Goal: Information Seeking & Learning: Learn about a topic

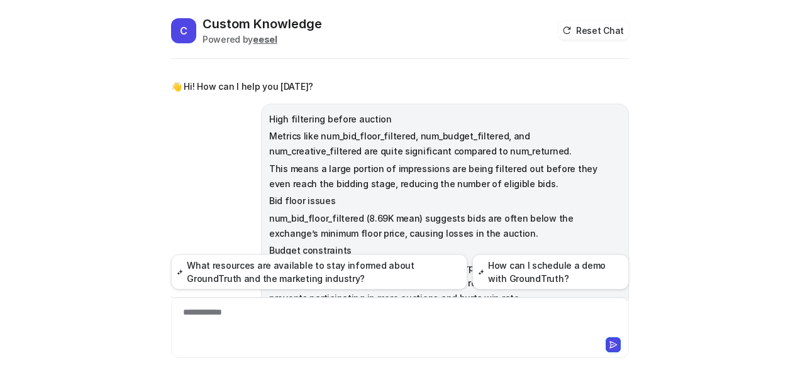
scroll to position [1632, 0]
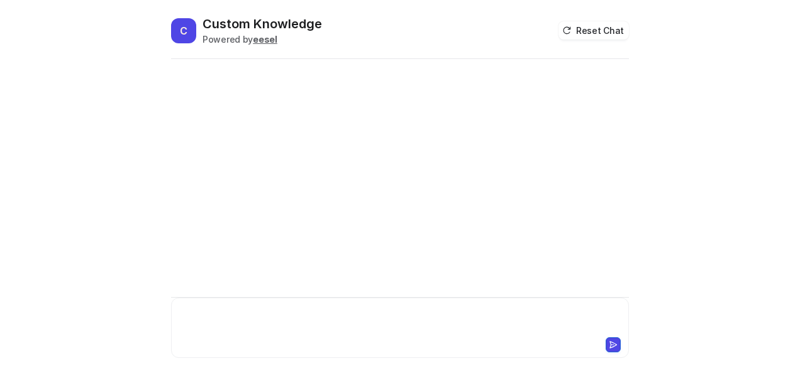
click at [209, 309] on div at bounding box center [400, 320] width 452 height 29
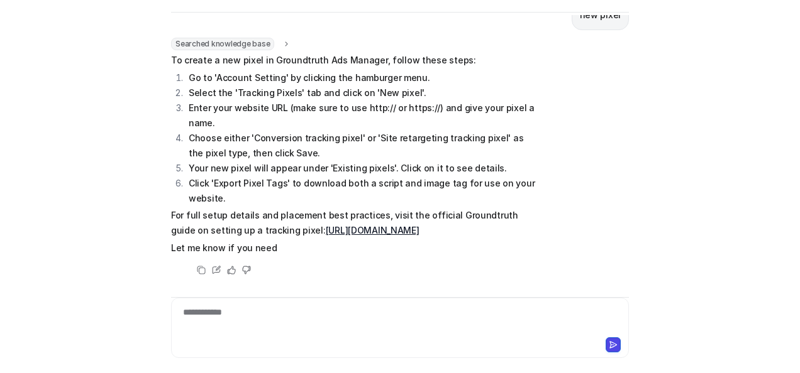
scroll to position [75, 0]
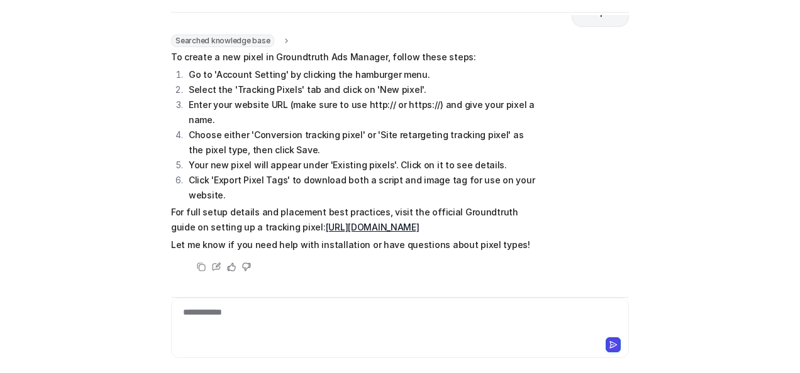
click at [338, 222] on link "https://help.groundtruth.com/hc/en-us/articles/20612081192979-Setting-Up-A-Trac…" at bounding box center [373, 227] width 94 height 11
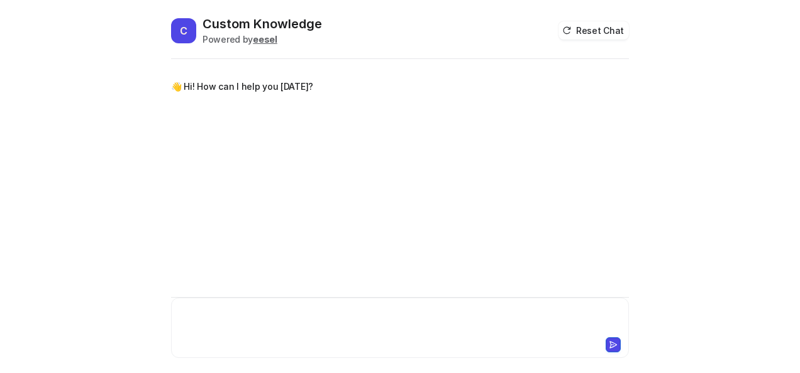
click at [304, 322] on div at bounding box center [400, 320] width 452 height 29
paste div
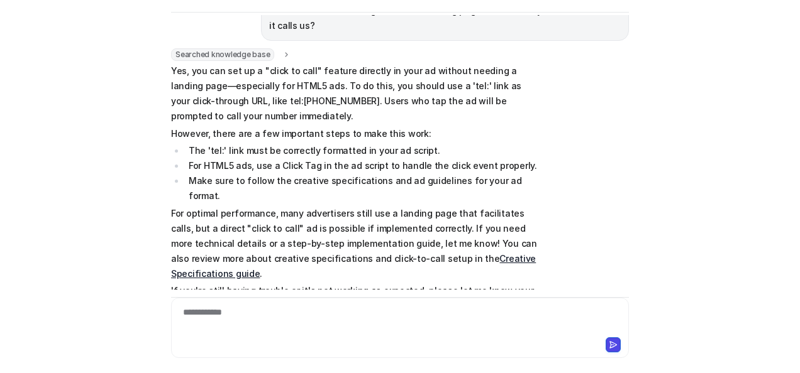
scroll to position [107, 0]
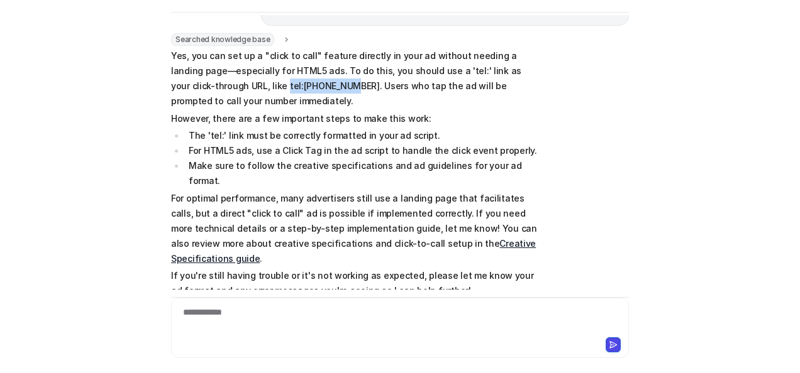
drag, startPoint x: 238, startPoint y: 70, endPoint x: 298, endPoint y: 69, distance: 60.4
click at [298, 69] on p "Yes, you can set up a "click to call" feature directly in your ad without needi…" at bounding box center [355, 78] width 368 height 60
copy p "tel:1234567890"
click at [434, 238] on link "Creative Specifications guide" at bounding box center [353, 251] width 365 height 26
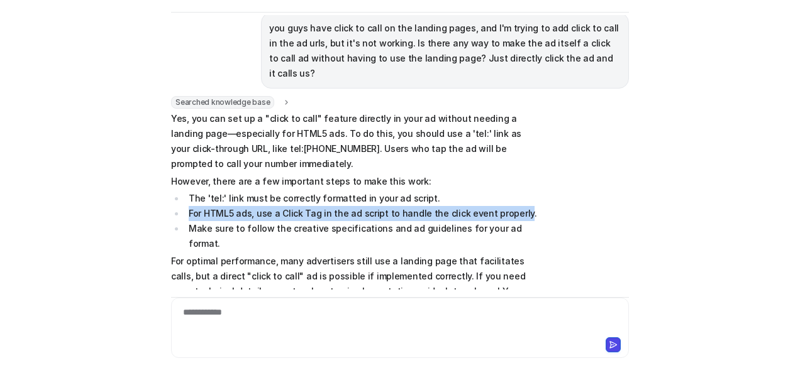
drag, startPoint x: 509, startPoint y: 197, endPoint x: 175, endPoint y: 204, distance: 334.5
click at [185, 206] on li "For HTML5 ads, use a Click Tag in the ad script to handle the click event prope…" at bounding box center [362, 213] width 354 height 15
copy li "For HTML5 ads, use a Click Tag in the ad script to handle the click event prope…"
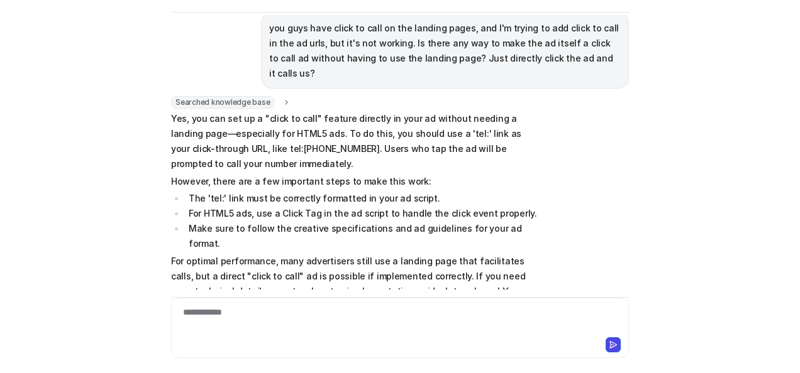
click at [287, 312] on div "**********" at bounding box center [400, 320] width 452 height 29
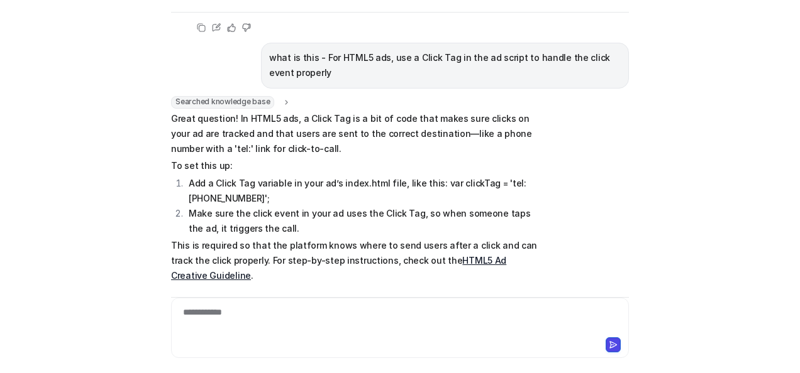
scroll to position [395, 0]
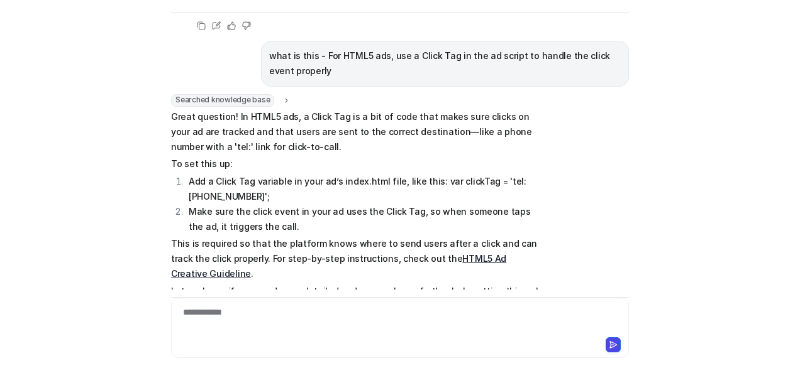
click at [435, 253] on link "HTML5 Ad Creative Guideline" at bounding box center [338, 266] width 335 height 26
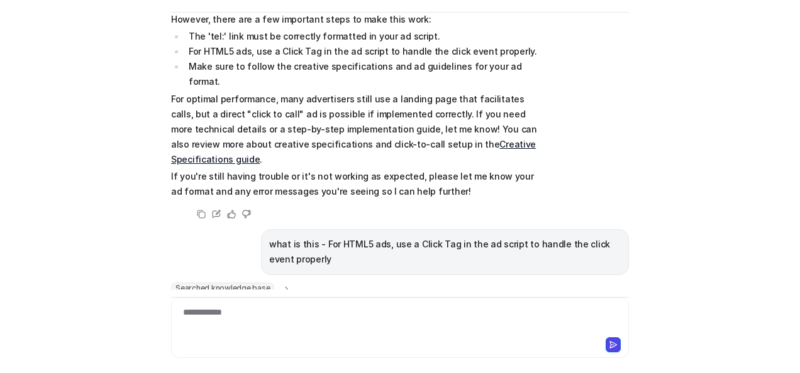
scroll to position [81, 0]
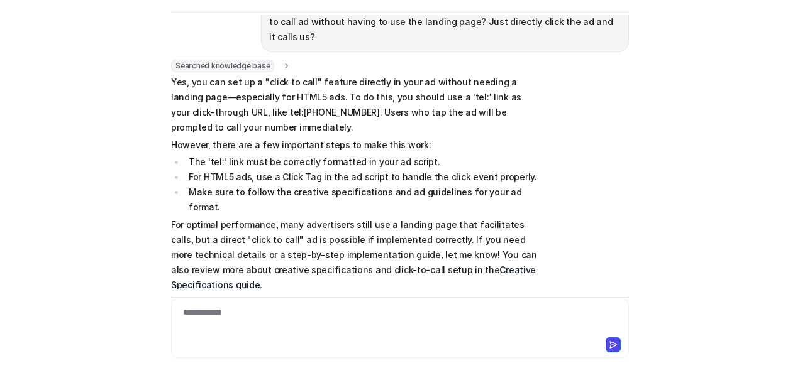
click at [304, 316] on div "**********" at bounding box center [400, 320] width 452 height 29
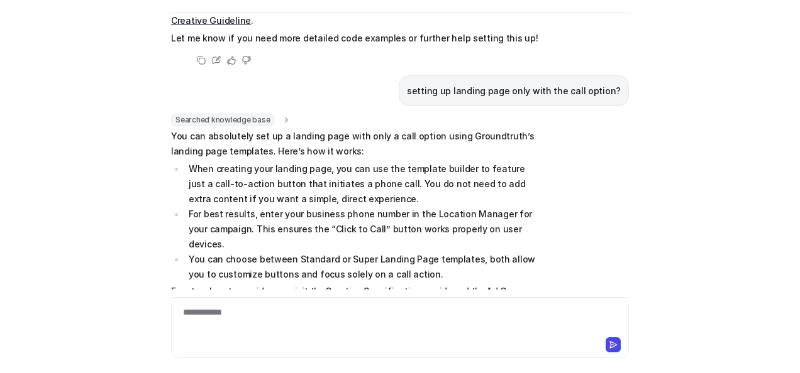
scroll to position [666, 0]
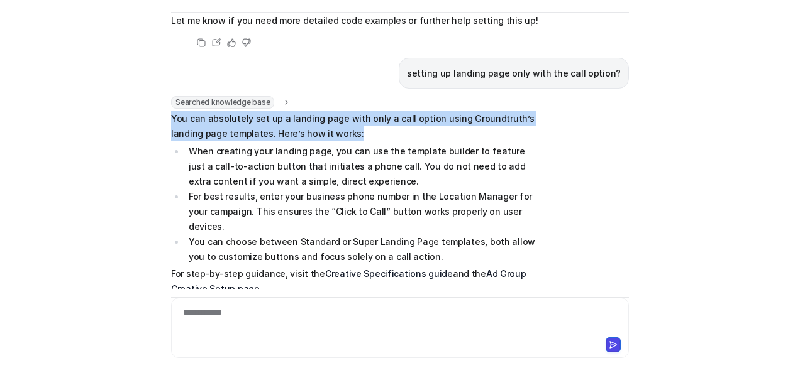
drag, startPoint x: 168, startPoint y: 70, endPoint x: 324, endPoint y: 89, distance: 156.4
click at [324, 111] on p "You can absolutely set up a landing page with only a call option using Groundtr…" at bounding box center [355, 126] width 368 height 30
click at [302, 111] on p "You can absolutely set up a landing page with only a call option using Groundtr…" at bounding box center [355, 126] width 368 height 30
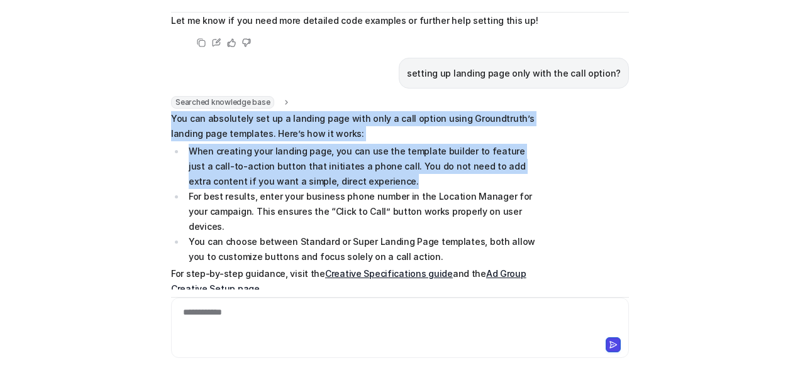
drag, startPoint x: 166, startPoint y: 72, endPoint x: 342, endPoint y: 141, distance: 189.1
click at [342, 141] on span "You can absolutely set up a landing page with only a call option using Groundtr…" at bounding box center [355, 212] width 368 height 203
copy span "You can absolutely set up a landing page with only a call option using Groundtr…"
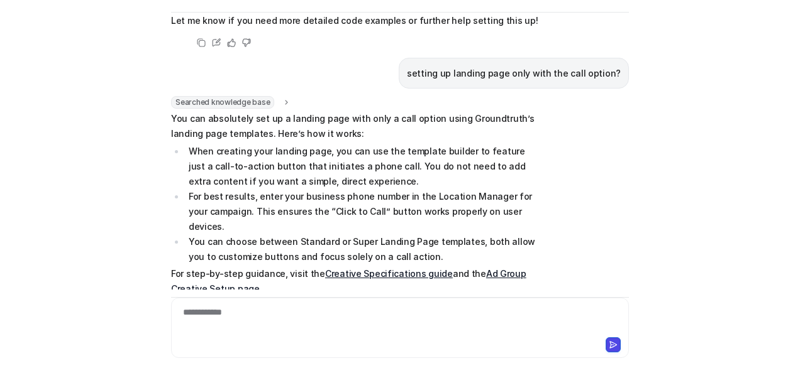
click at [363, 336] on div at bounding box center [399, 344] width 451 height 18
click at [365, 321] on div "**********" at bounding box center [400, 320] width 452 height 29
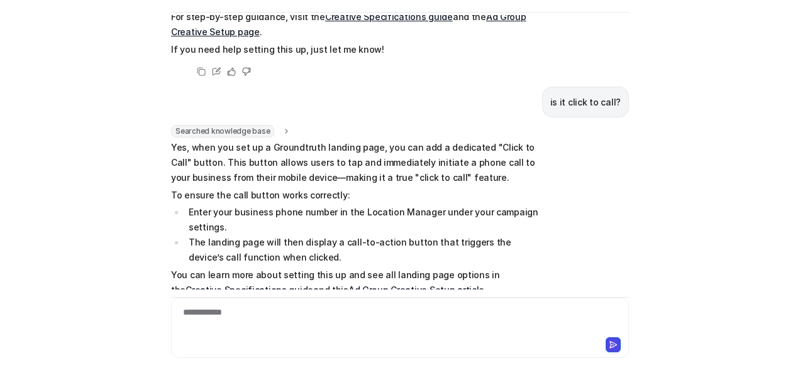
scroll to position [938, 0]
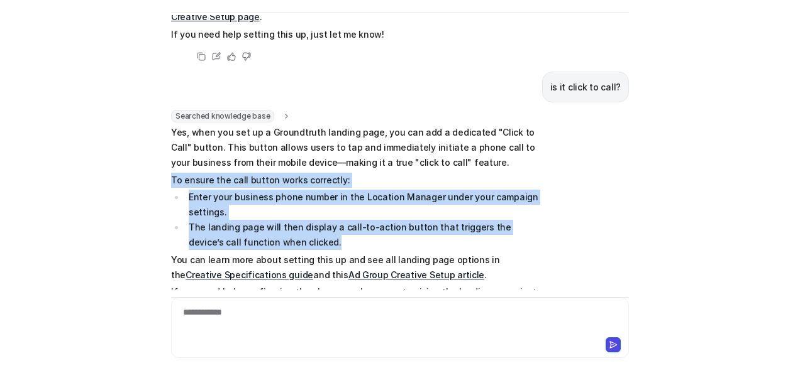
drag, startPoint x: 165, startPoint y: 116, endPoint x: 290, endPoint y: 179, distance: 140.3
click at [290, 179] on div "C Custom Knowledge Powered by eesel Reset Chat 👋 Hi! How can I help you today? …" at bounding box center [400, 148] width 478 height 358
copy span "To ensure the call button works correctly: Enter your business phone number in …"
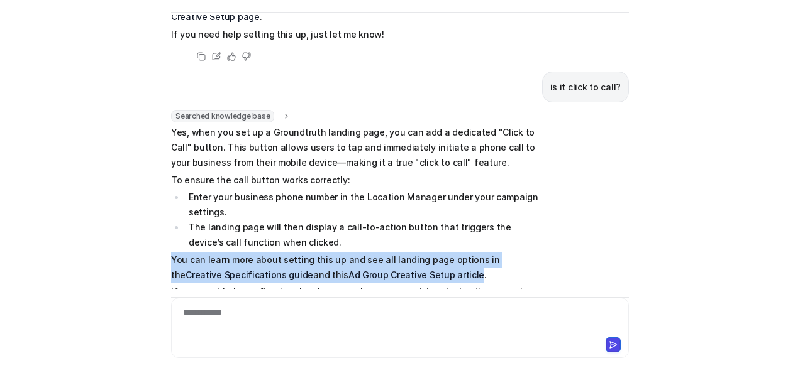
drag, startPoint x: 167, startPoint y: 195, endPoint x: 412, endPoint y: 211, distance: 245.7
click at [412, 253] on p "You can learn more about setting this up and see all landing page options in th…" at bounding box center [355, 268] width 368 height 30
drag, startPoint x: 412, startPoint y: 211, endPoint x: 373, endPoint y: 213, distance: 39.0
click at [373, 270] on link "Ad Group Creative Setup article" at bounding box center [416, 275] width 136 height 11
copy p "You can learn more about setting this up and see all landing page options in th…"
